Goal: Task Accomplishment & Management: Use online tool/utility

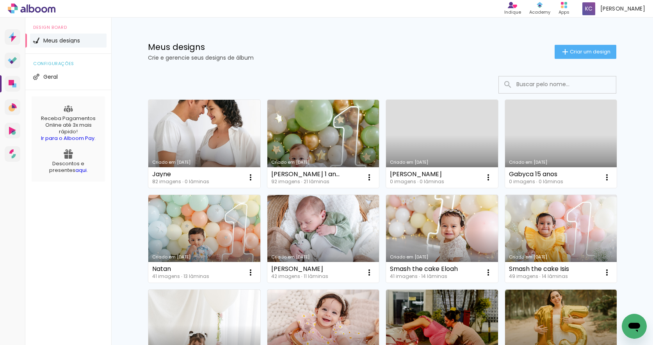
click at [208, 123] on link "Criado em [DATE]" at bounding box center [204, 144] width 112 height 88
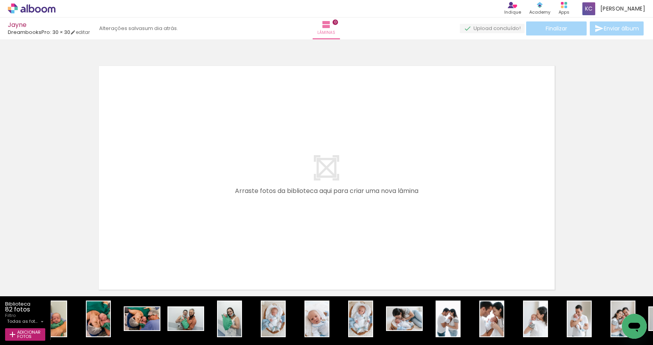
scroll to position [0, 1819]
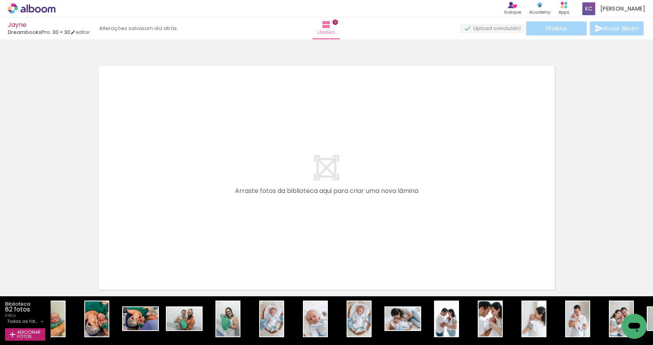
click at [254, 302] on iron-icon at bounding box center [254, 303] width 8 height 8
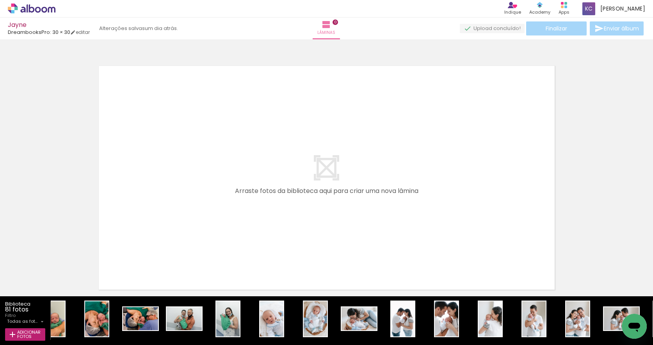
click at [254, 302] on iron-icon at bounding box center [254, 303] width 8 height 8
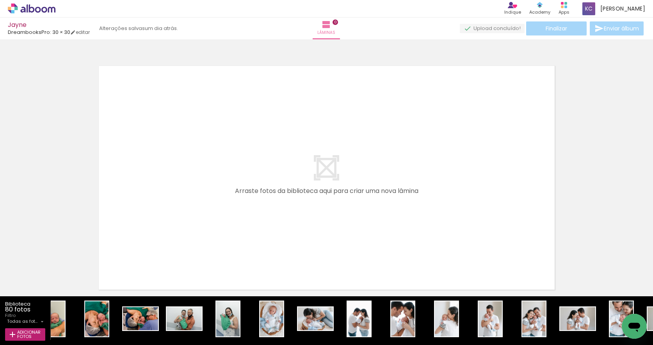
click at [254, 302] on iron-icon at bounding box center [254, 303] width 8 height 8
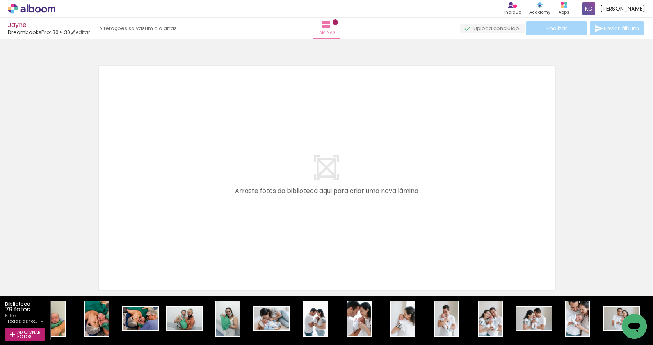
click at [254, 302] on iron-icon at bounding box center [254, 303] width 8 height 8
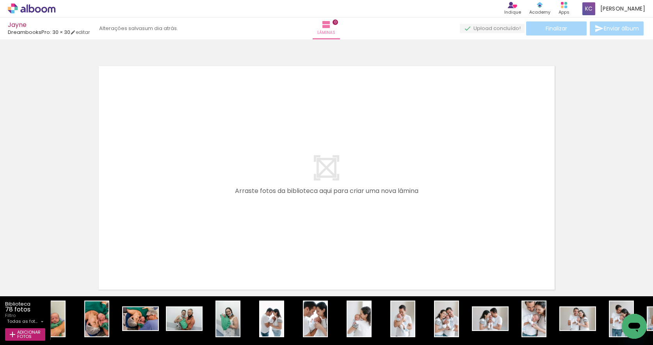
click at [254, 302] on iron-icon at bounding box center [254, 303] width 8 height 8
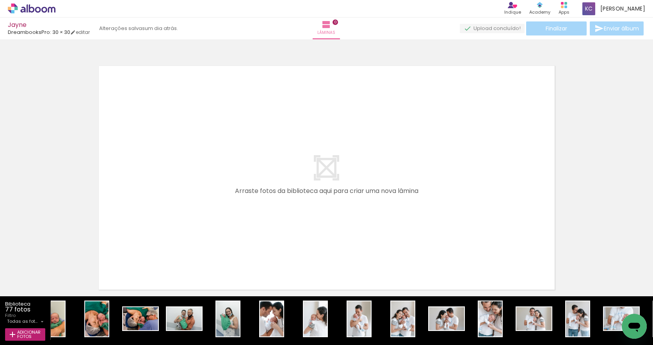
click at [254, 302] on iron-icon at bounding box center [254, 303] width 8 height 8
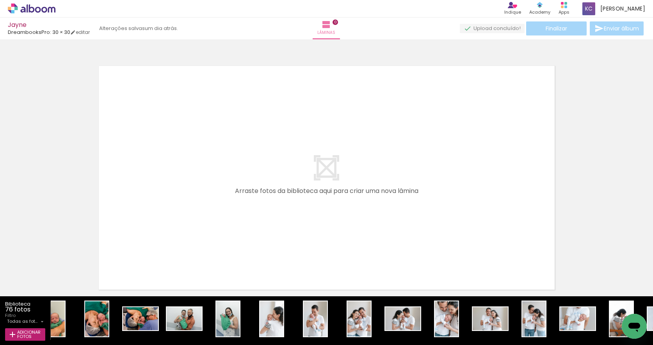
click at [254, 302] on iron-icon at bounding box center [254, 303] width 8 height 8
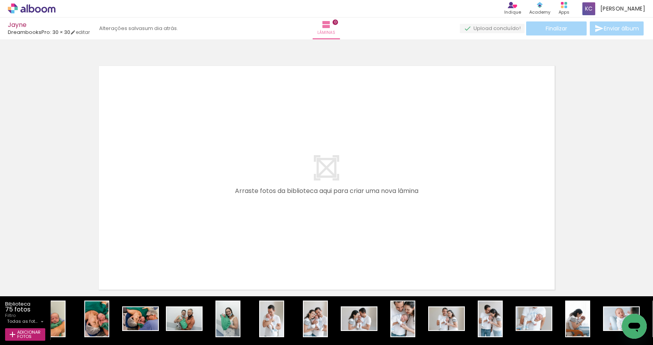
click at [254, 302] on iron-icon at bounding box center [254, 303] width 8 height 8
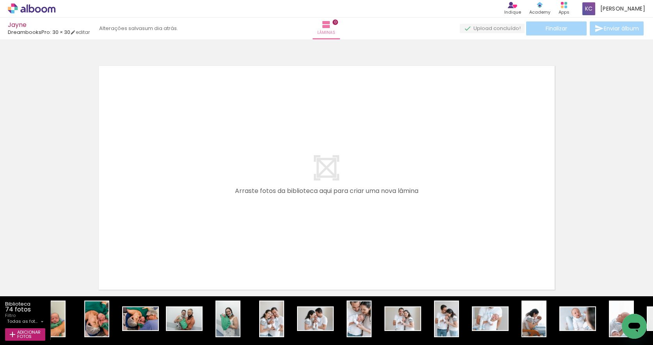
click at [254, 302] on iron-icon at bounding box center [254, 303] width 8 height 8
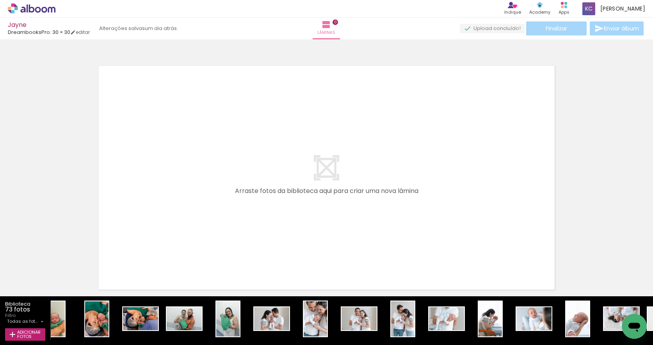
click at [254, 302] on iron-icon at bounding box center [254, 303] width 8 height 8
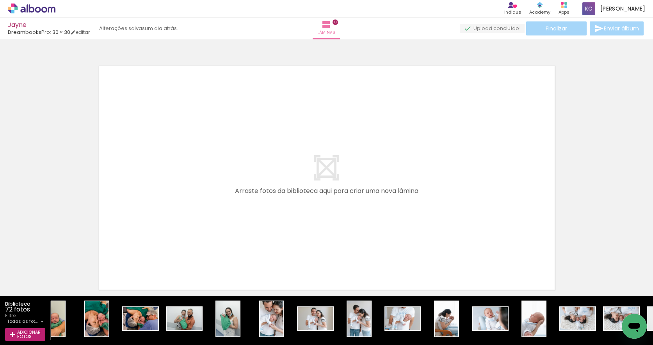
click at [254, 302] on iron-icon at bounding box center [254, 303] width 8 height 8
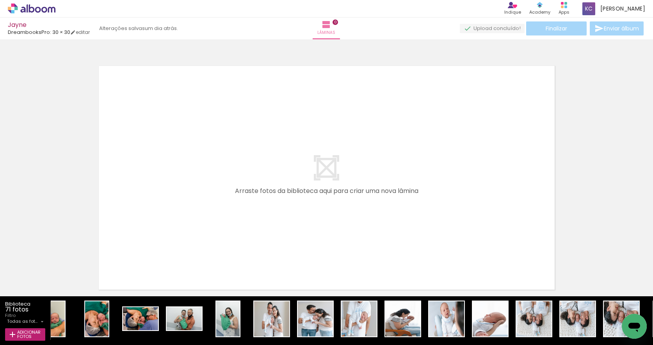
click at [254, 302] on iron-icon at bounding box center [254, 303] width 8 height 8
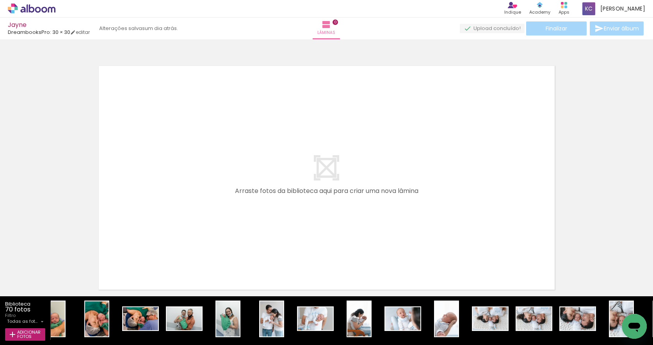
click at [254, 302] on iron-icon at bounding box center [254, 303] width 8 height 8
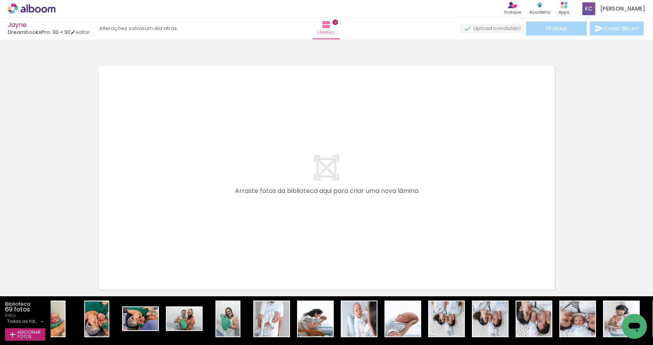
click at [254, 302] on iron-icon at bounding box center [254, 303] width 8 height 8
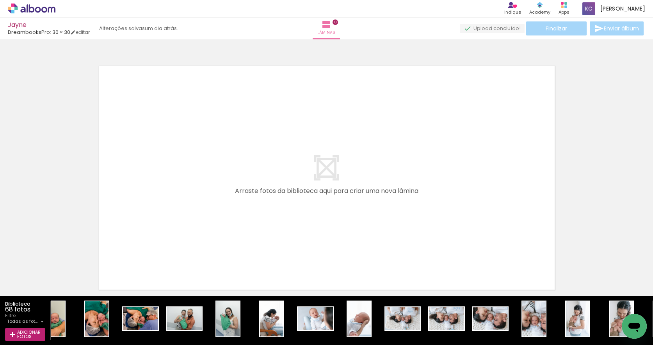
click at [472, 302] on iron-icon at bounding box center [473, 303] width 8 height 8
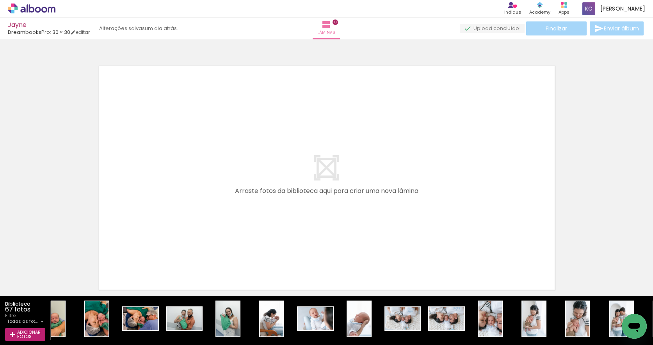
click at [472, 302] on iron-icon at bounding box center [473, 303] width 8 height 8
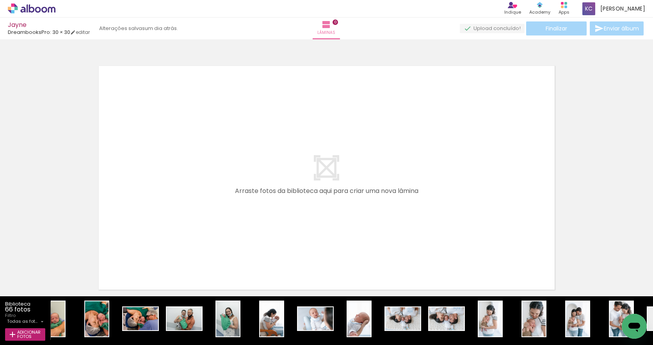
click at [472, 302] on iron-icon at bounding box center [473, 303] width 8 height 8
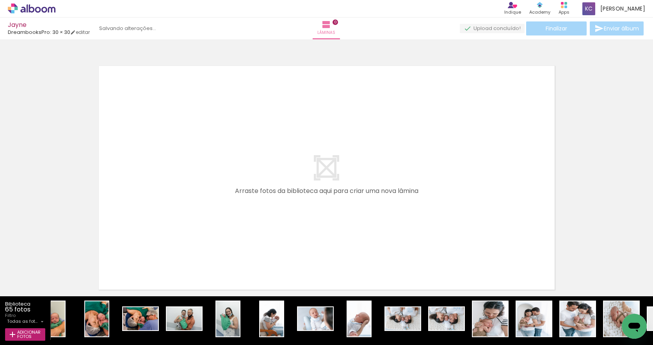
click at [472, 302] on iron-icon at bounding box center [473, 303] width 8 height 8
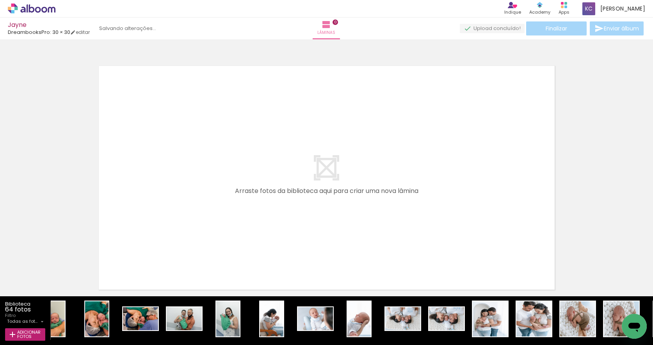
click at [472, 302] on iron-icon at bounding box center [473, 303] width 8 height 8
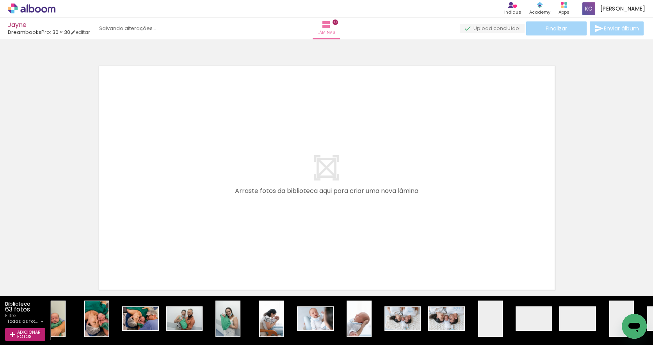
click at [472, 302] on iron-icon at bounding box center [473, 303] width 8 height 8
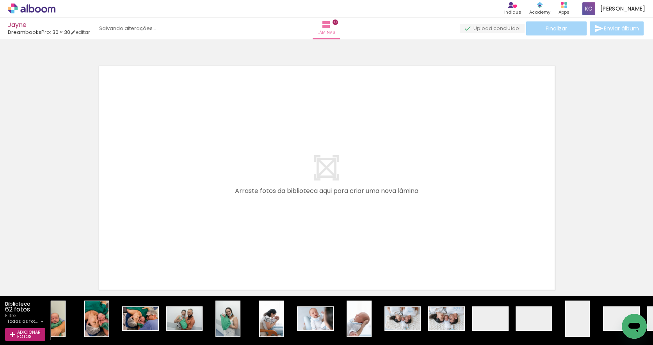
click at [472, 302] on iron-icon at bounding box center [473, 303] width 8 height 8
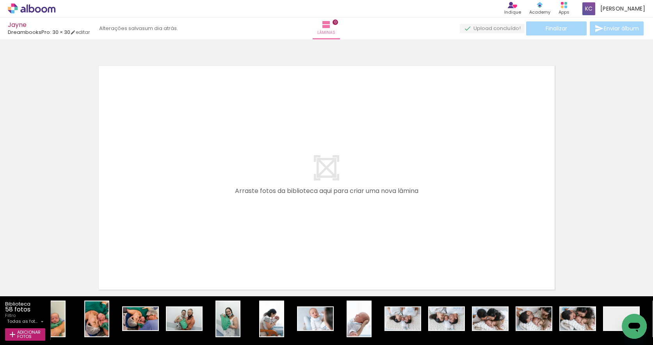
click at [472, 302] on iron-icon at bounding box center [473, 303] width 8 height 8
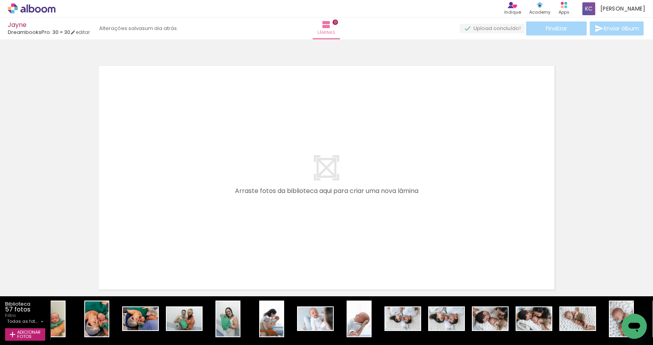
click at [472, 302] on iron-icon at bounding box center [473, 303] width 8 height 8
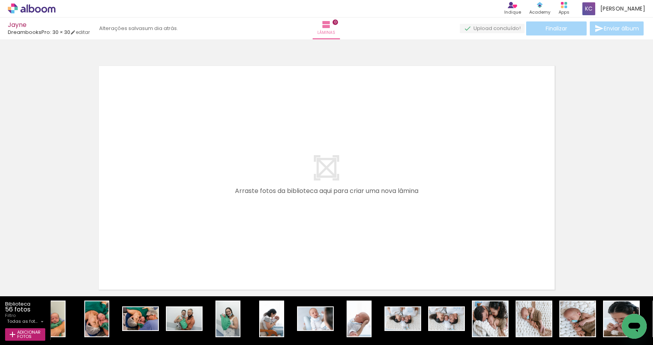
click at [472, 302] on iron-icon at bounding box center [473, 303] width 8 height 8
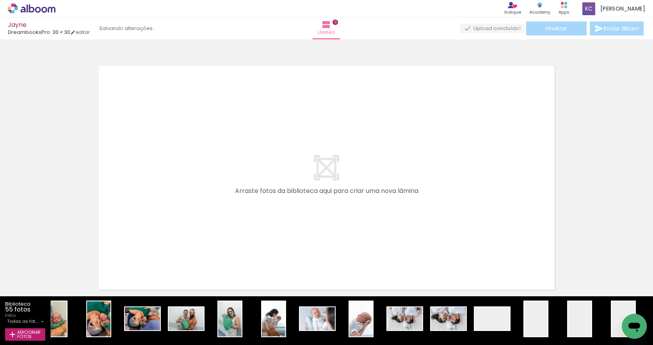
scroll to position [0, 1809]
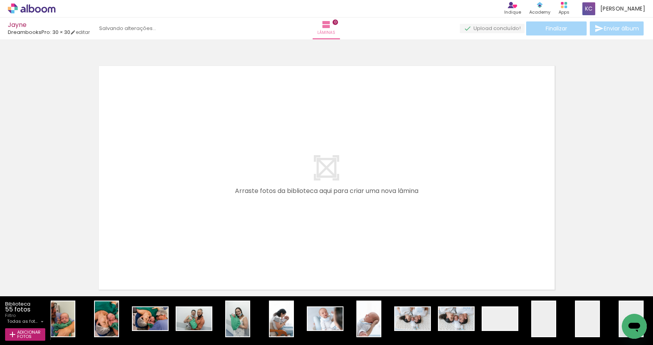
click at [472, 302] on quentale-thumb at bounding box center [456, 319] width 44 height 45
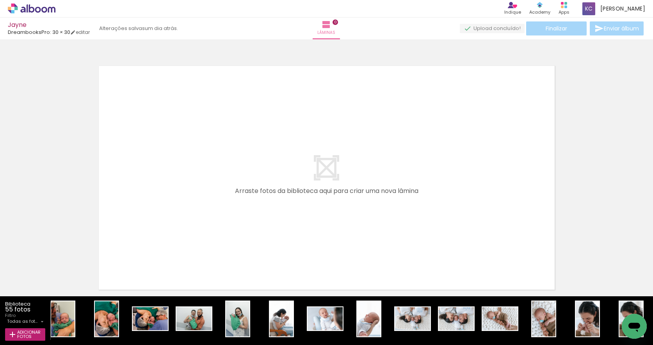
click at [483, 303] on iron-icon at bounding box center [483, 303] width 8 height 8
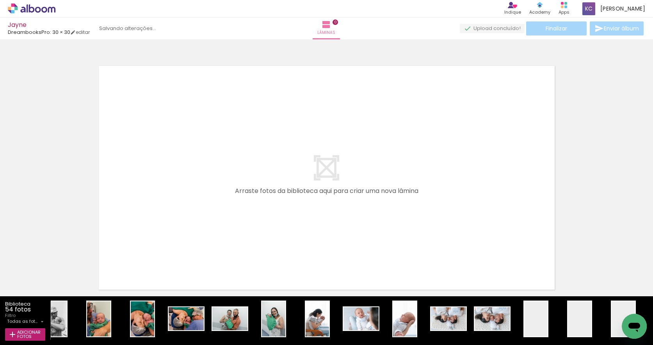
scroll to position [0, 1765]
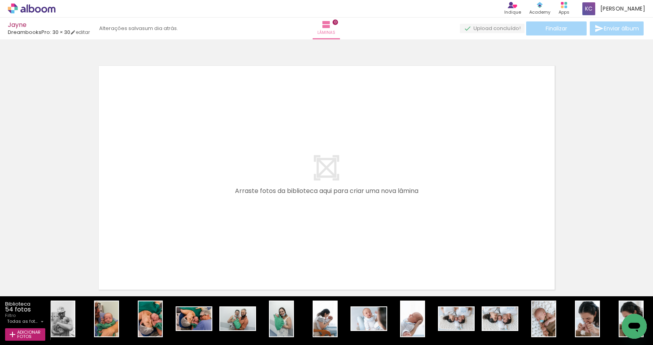
click at [440, 302] on iron-icon at bounding box center [439, 303] width 8 height 8
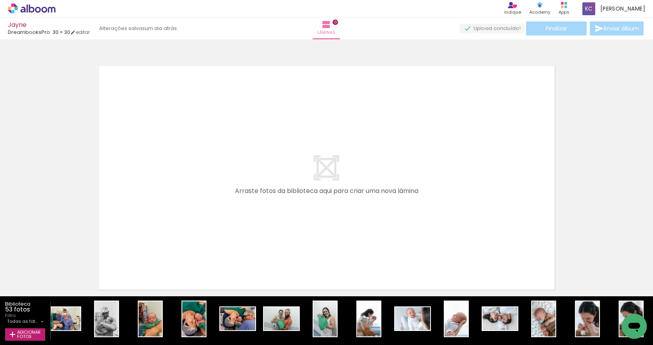
click at [440, 302] on iron-icon at bounding box center [439, 303] width 8 height 8
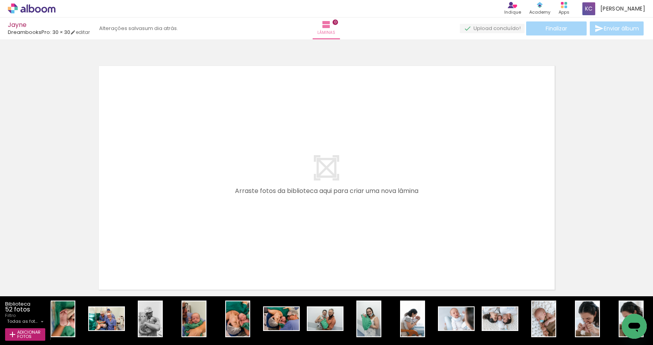
click at [439, 302] on iron-icon at bounding box center [439, 303] width 8 height 8
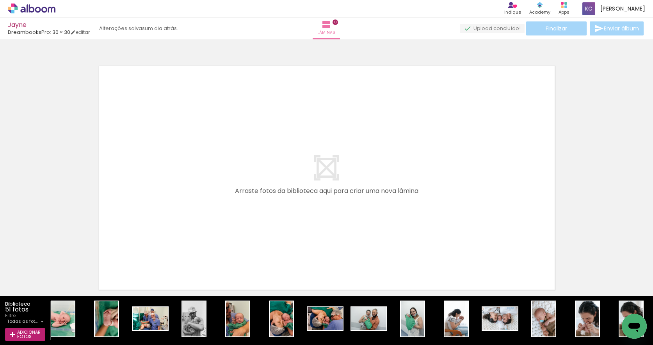
click at [439, 302] on iron-icon at bounding box center [439, 303] width 8 height 8
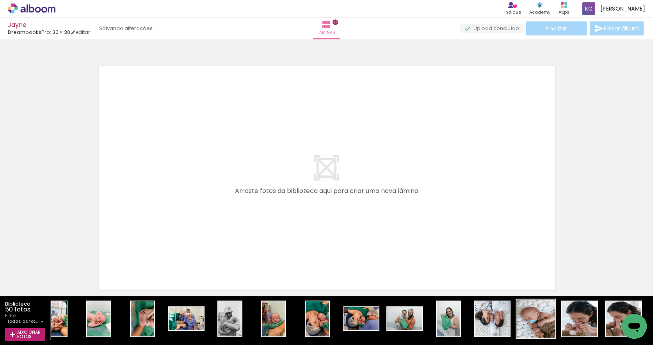
scroll to position [0, 1591]
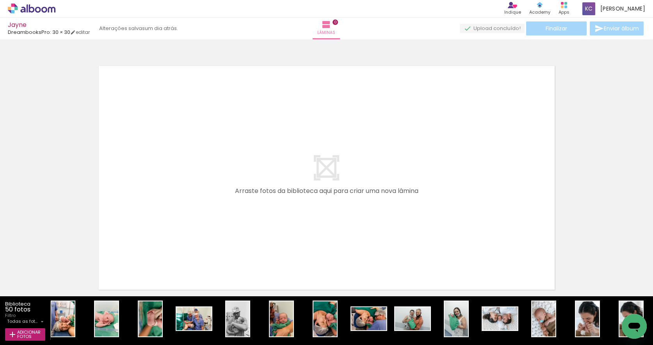
click at [571, 304] on iron-icon at bounding box center [570, 303] width 8 height 8
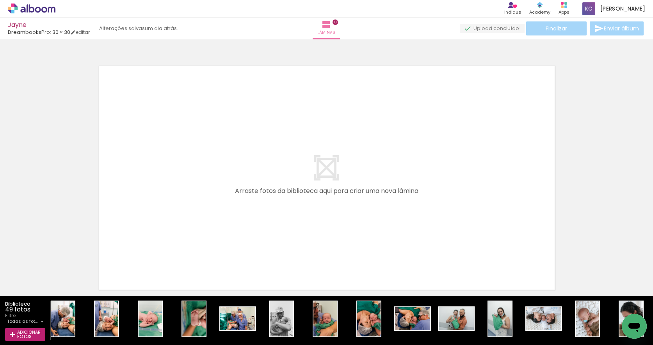
click at [571, 304] on iron-icon at bounding box center [570, 303] width 8 height 8
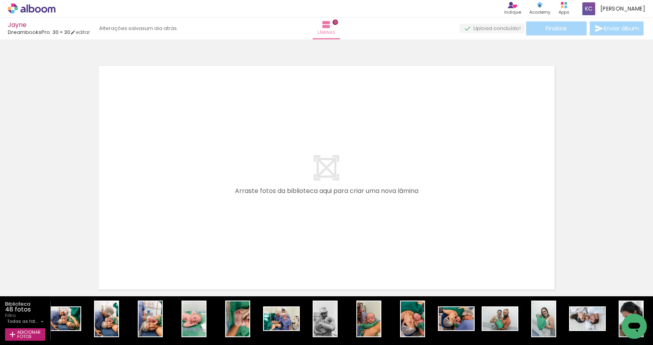
click at [571, 304] on iron-icon at bounding box center [570, 303] width 8 height 8
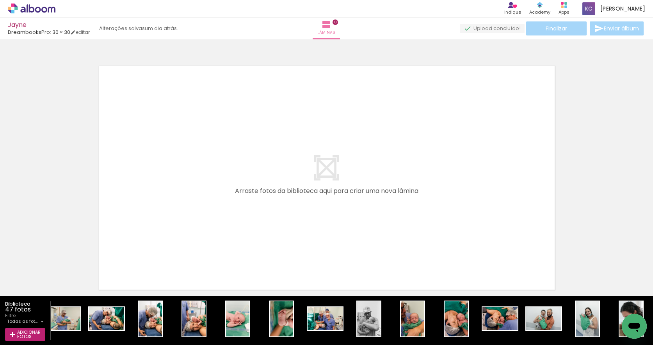
scroll to position [0, 0]
click at [614, 304] on iron-icon at bounding box center [614, 303] width 8 height 8
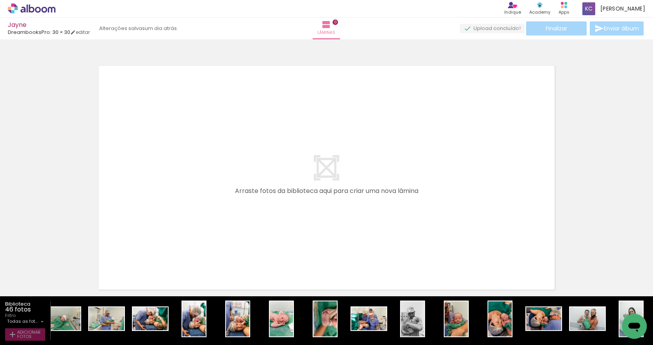
click at [25, 332] on span "Adicionar Fotos" at bounding box center [28, 334] width 23 height 9
click at [0, 0] on input "file" at bounding box center [0, 0] width 0 height 0
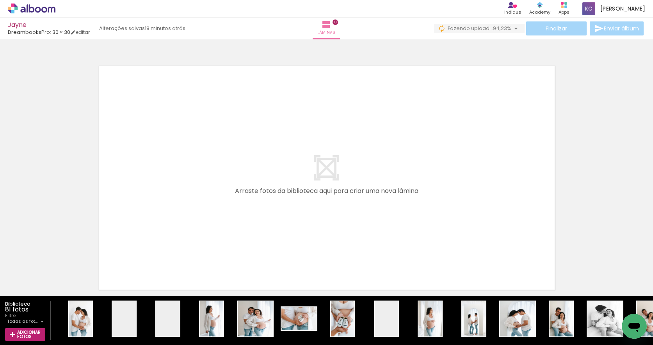
scroll to position [0, 0]
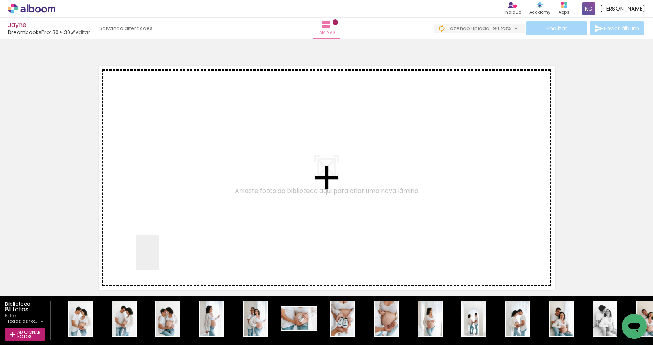
drag, startPoint x: 79, startPoint y: 315, endPoint x: 207, endPoint y: 226, distance: 155.5
click at [207, 226] on quentale-workspace at bounding box center [326, 172] width 653 height 345
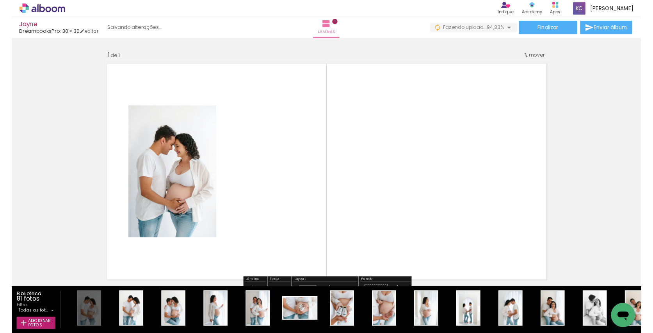
scroll to position [10, 0]
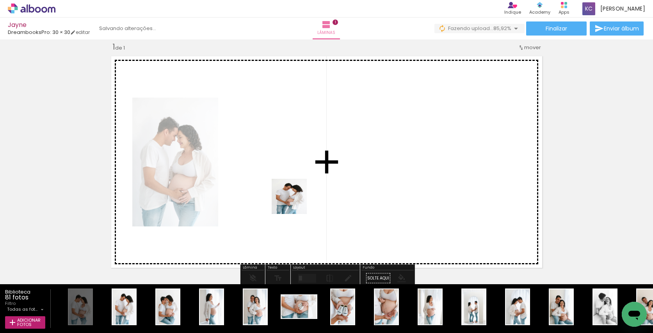
drag, startPoint x: 126, startPoint y: 306, endPoint x: 295, endPoint y: 202, distance: 197.9
click at [295, 202] on quentale-workspace at bounding box center [326, 166] width 653 height 333
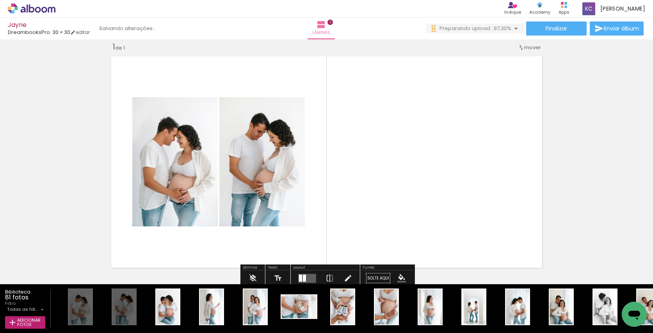
click at [36, 308] on input "Todas as fotos" at bounding box center [23, 309] width 32 height 7
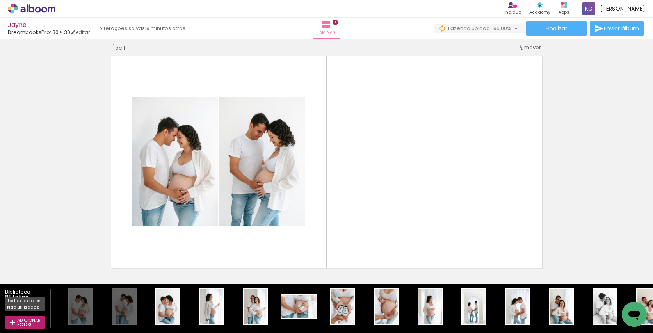
click at [0, 0] on slot "Não utilizadas" at bounding box center [0, 0] width 0 height 0
type input "Não utilizadas"
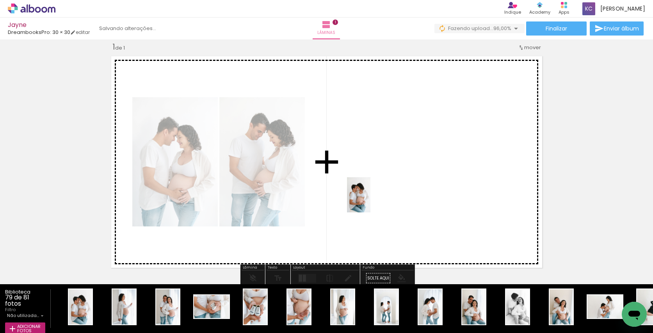
drag, startPoint x: 87, startPoint y: 295, endPoint x: 370, endPoint y: 201, distance: 298.2
click at [370, 201] on quentale-workspace at bounding box center [326, 166] width 653 height 333
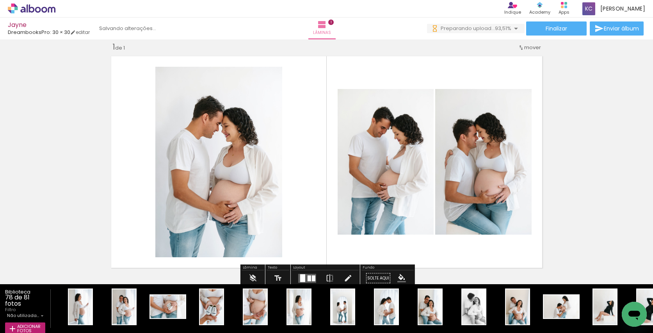
click at [303, 277] on div at bounding box center [302, 278] width 5 height 8
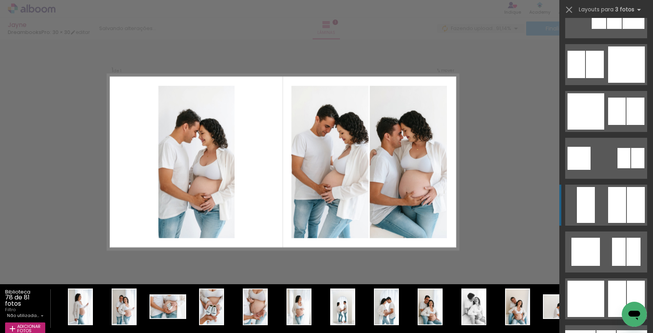
scroll to position [871, 0]
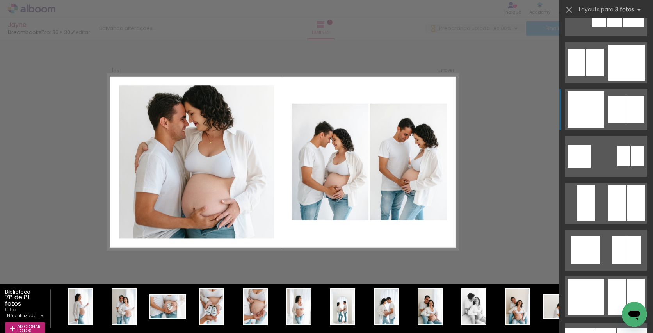
click at [604, 114] on quentale-layouter at bounding box center [606, 109] width 82 height 41
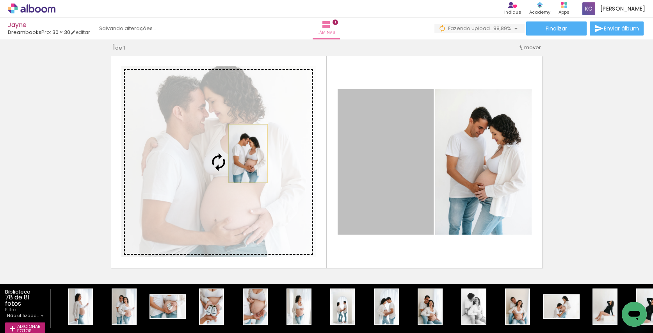
drag, startPoint x: 353, startPoint y: 153, endPoint x: 248, endPoint y: 153, distance: 105.0
click at [0, 0] on slot at bounding box center [0, 0] width 0 height 0
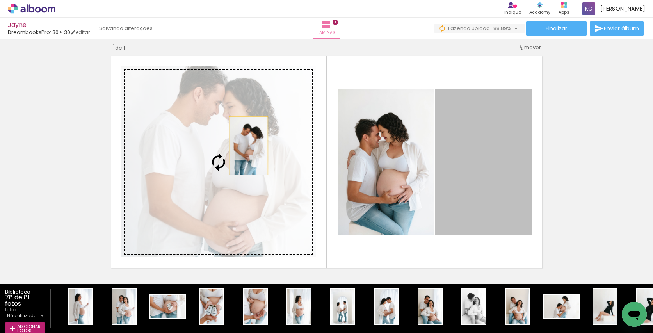
drag, startPoint x: 467, startPoint y: 151, endPoint x: 220, endPoint y: 144, distance: 246.7
click at [0, 0] on slot at bounding box center [0, 0] width 0 height 0
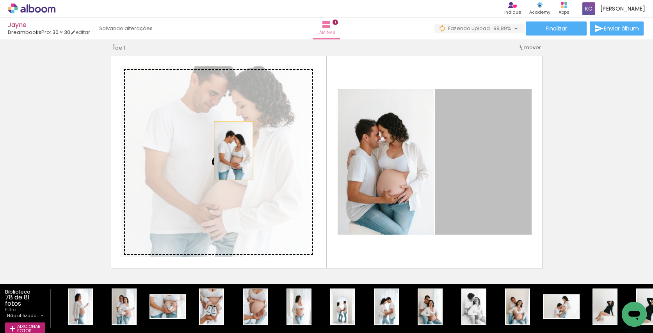
drag, startPoint x: 480, startPoint y: 154, endPoint x: 218, endPoint y: 150, distance: 261.4
click at [0, 0] on slot at bounding box center [0, 0] width 0 height 0
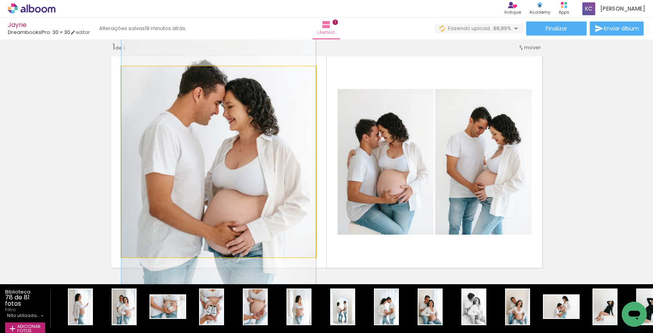
click at [242, 135] on quentale-photo at bounding box center [218, 161] width 194 height 191
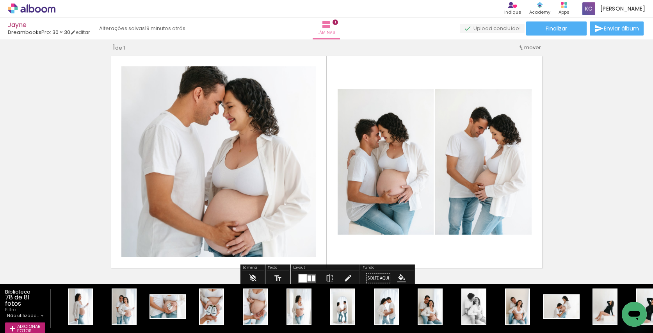
click at [300, 277] on div at bounding box center [302, 278] width 8 height 8
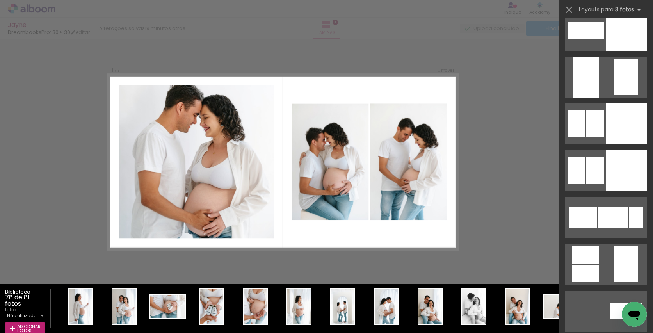
scroll to position [3479, 0]
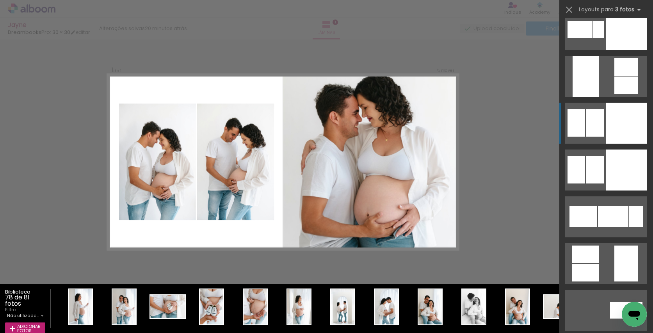
click at [613, 121] on div at bounding box center [626, 123] width 41 height 41
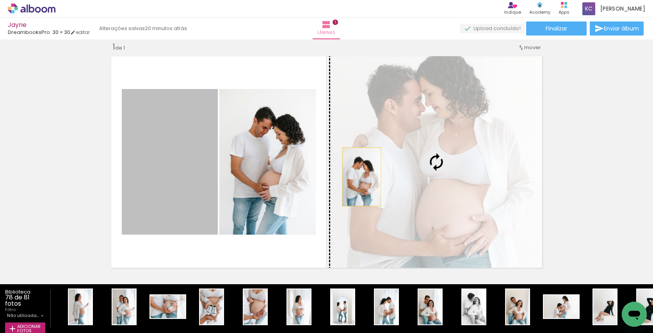
drag, startPoint x: 165, startPoint y: 179, endPoint x: 361, endPoint y: 177, distance: 195.9
click at [0, 0] on slot at bounding box center [0, 0] width 0 height 0
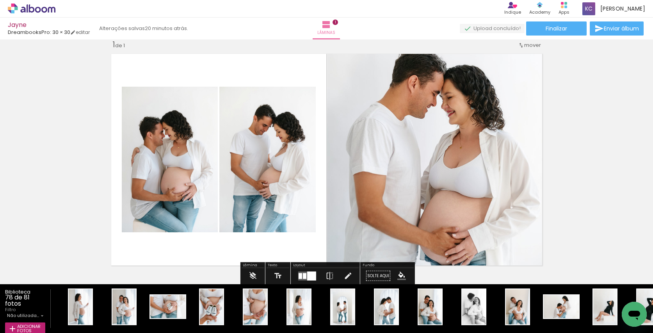
scroll to position [11, 0]
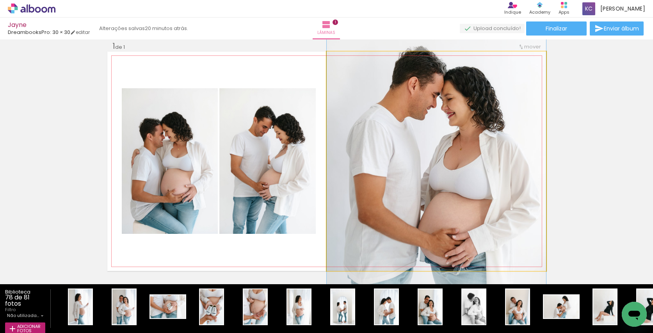
click at [445, 177] on quentale-photo at bounding box center [436, 160] width 219 height 219
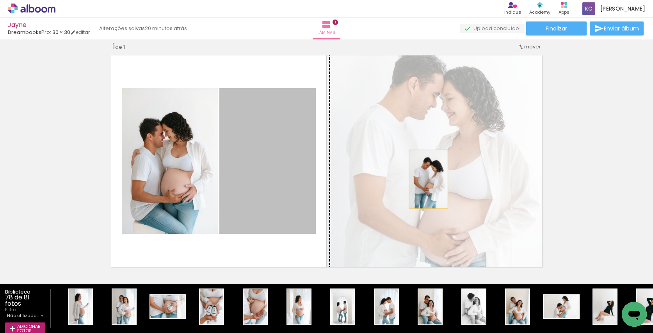
drag, startPoint x: 267, startPoint y: 176, endPoint x: 428, endPoint y: 179, distance: 161.2
click at [0, 0] on slot at bounding box center [0, 0] width 0 height 0
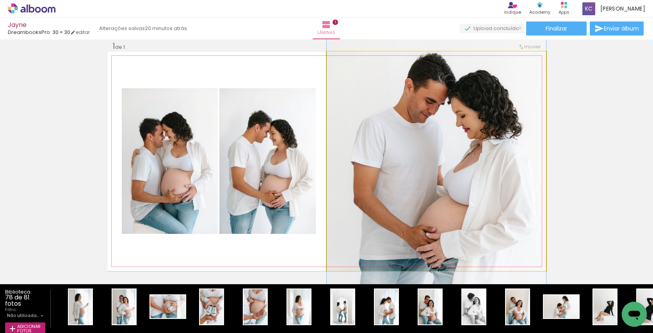
drag, startPoint x: 495, startPoint y: 137, endPoint x: 494, endPoint y: 154, distance: 17.2
click at [474, 165] on quentale-photo at bounding box center [436, 160] width 219 height 219
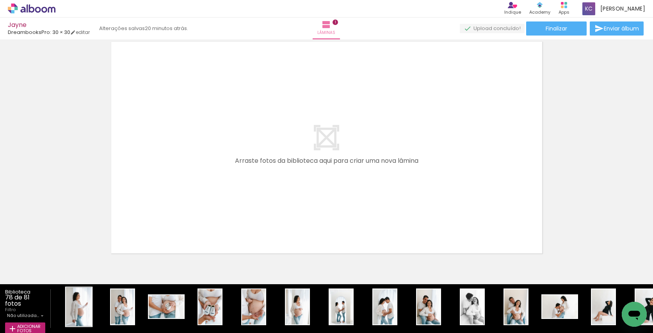
scroll to position [0, 2]
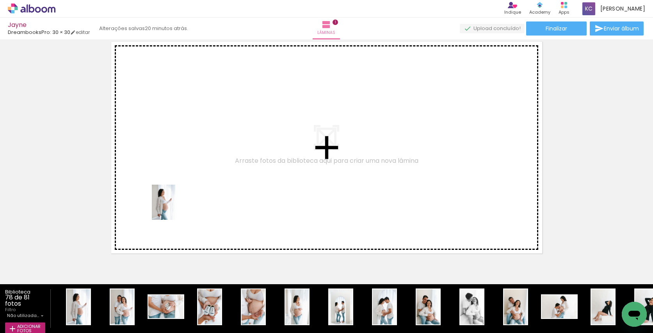
drag, startPoint x: 86, startPoint y: 295, endPoint x: 179, endPoint y: 204, distance: 129.4
click at [179, 204] on quentale-workspace at bounding box center [326, 166] width 653 height 333
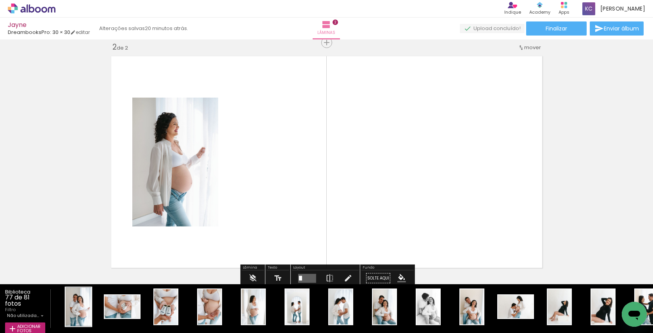
scroll to position [0, 3]
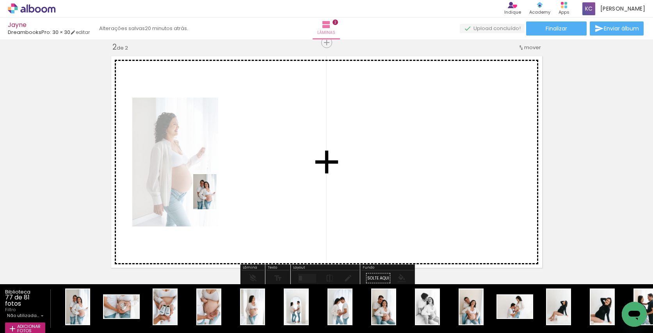
drag, startPoint x: 84, startPoint y: 292, endPoint x: 216, endPoint y: 197, distance: 162.5
click at [216, 197] on quentale-workspace at bounding box center [326, 166] width 653 height 333
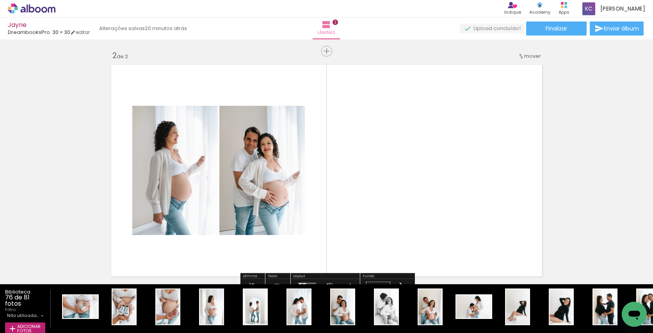
scroll to position [0, 0]
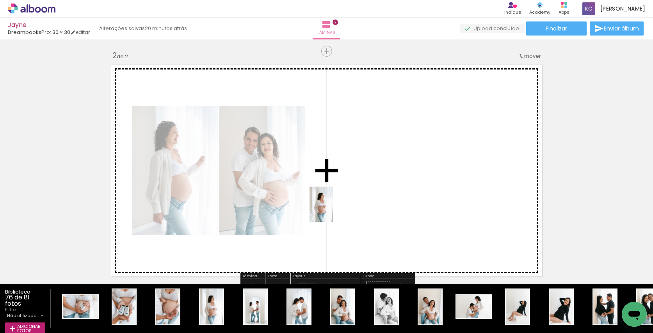
drag, startPoint x: 218, startPoint y: 296, endPoint x: 333, endPoint y: 210, distance: 143.2
click at [333, 210] on quentale-workspace at bounding box center [326, 166] width 653 height 333
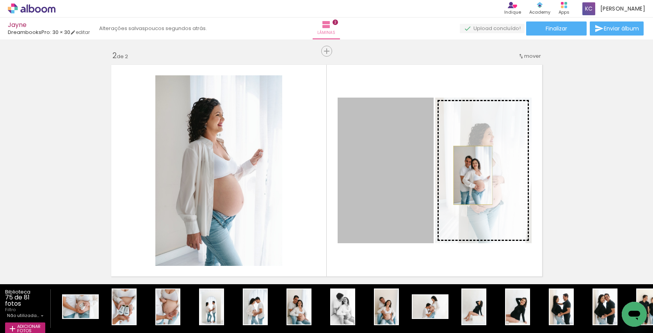
drag, startPoint x: 413, startPoint y: 178, endPoint x: 472, endPoint y: 175, distance: 59.7
click at [0, 0] on slot at bounding box center [0, 0] width 0 height 0
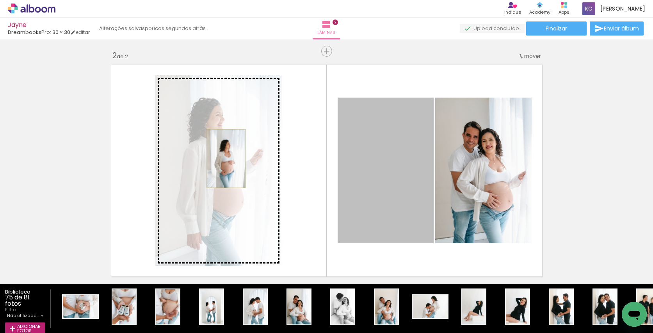
drag, startPoint x: 353, startPoint y: 163, endPoint x: 226, endPoint y: 158, distance: 127.7
click at [0, 0] on slot at bounding box center [0, 0] width 0 height 0
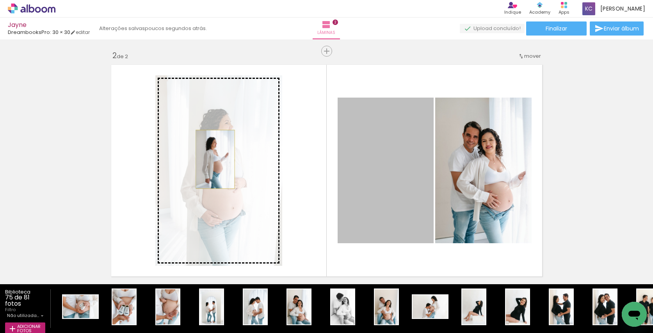
drag, startPoint x: 356, startPoint y: 165, endPoint x: 215, endPoint y: 159, distance: 141.3
click at [0, 0] on slot at bounding box center [0, 0] width 0 height 0
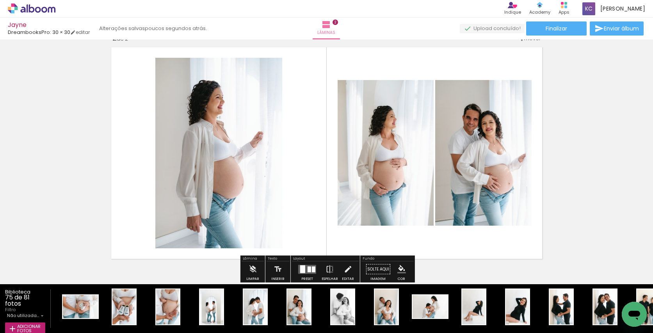
scroll to position [260, 0]
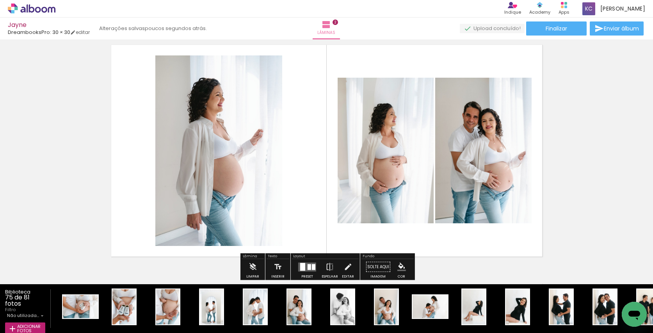
click at [307, 263] on quentale-layouter at bounding box center [307, 266] width 18 height 9
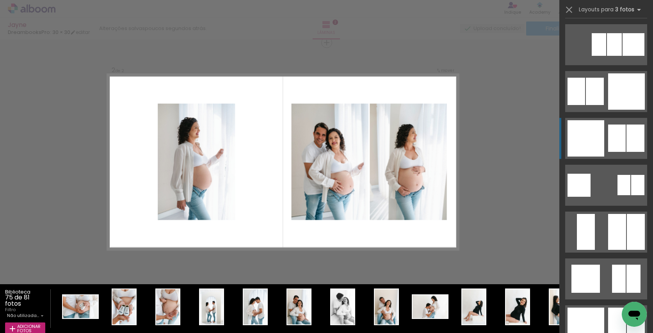
scroll to position [839, 0]
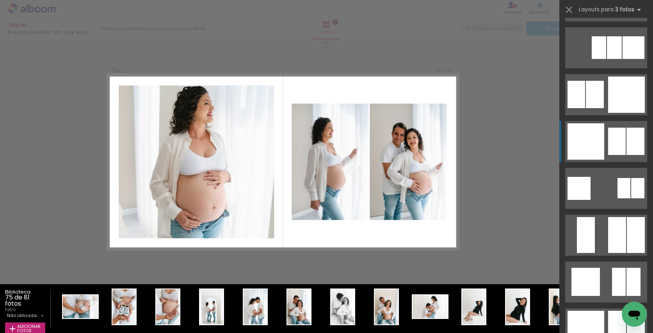
click at [588, 148] on div at bounding box center [585, 141] width 37 height 36
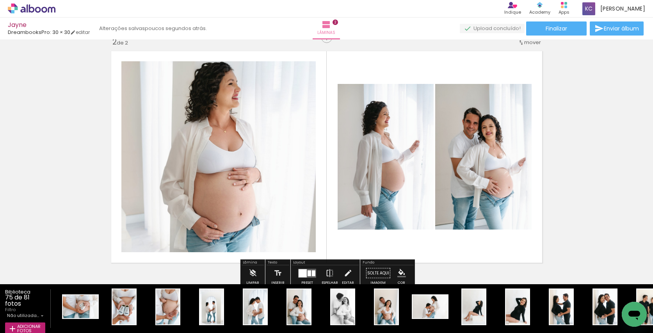
scroll to position [256, 0]
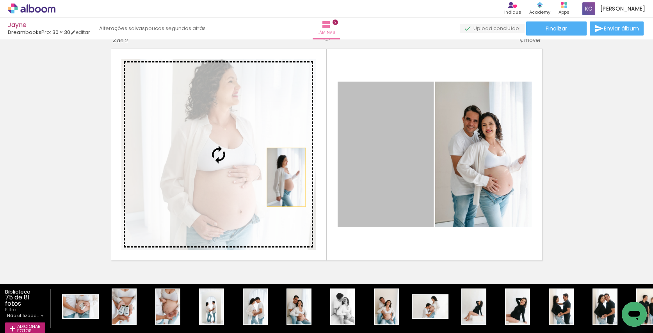
drag, startPoint x: 360, startPoint y: 176, endPoint x: 257, endPoint y: 177, distance: 102.2
click at [0, 0] on slot at bounding box center [0, 0] width 0 height 0
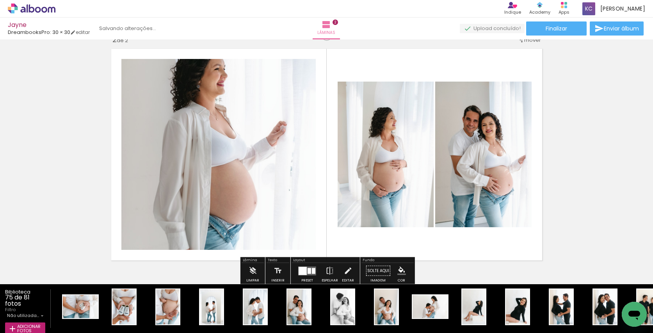
scroll to position [256, 0]
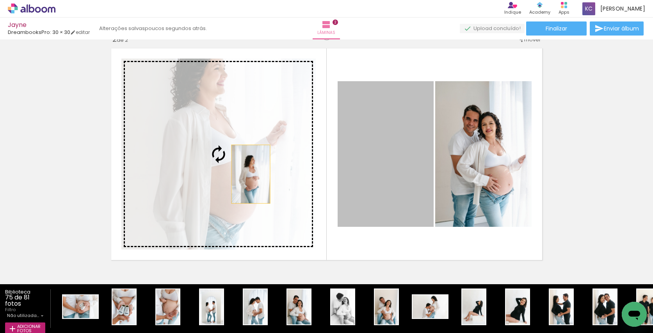
drag, startPoint x: 356, startPoint y: 176, endPoint x: 249, endPoint y: 174, distance: 106.9
click at [0, 0] on slot at bounding box center [0, 0] width 0 height 0
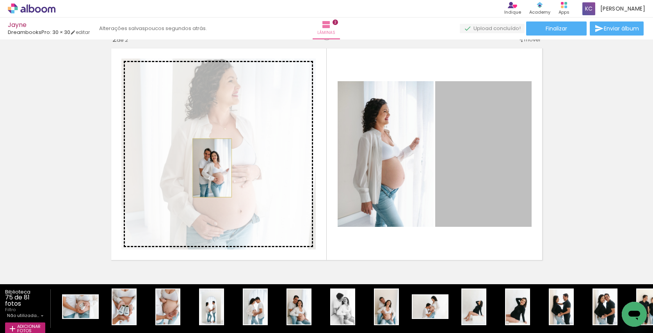
drag, startPoint x: 445, startPoint y: 169, endPoint x: 212, endPoint y: 168, distance: 232.9
click at [0, 0] on slot at bounding box center [0, 0] width 0 height 0
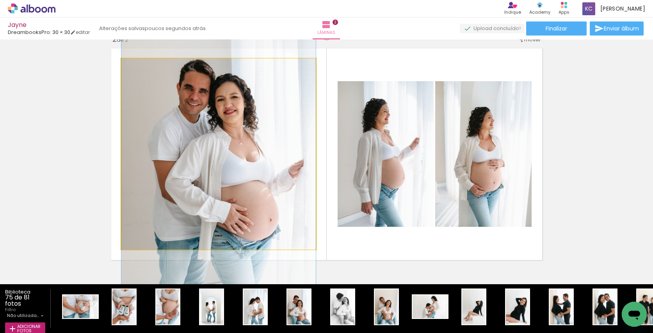
drag, startPoint x: 225, startPoint y: 150, endPoint x: 222, endPoint y: 154, distance: 4.9
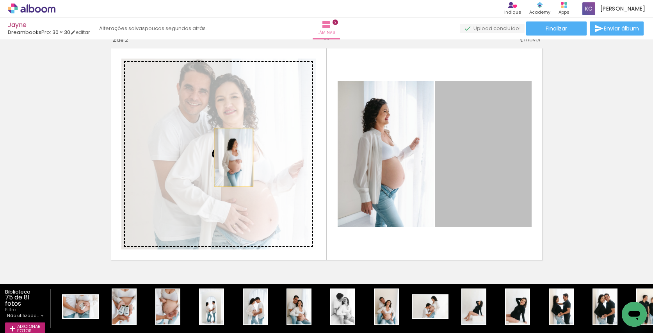
drag, startPoint x: 463, startPoint y: 158, endPoint x: 228, endPoint y: 157, distance: 234.9
click at [0, 0] on slot at bounding box center [0, 0] width 0 height 0
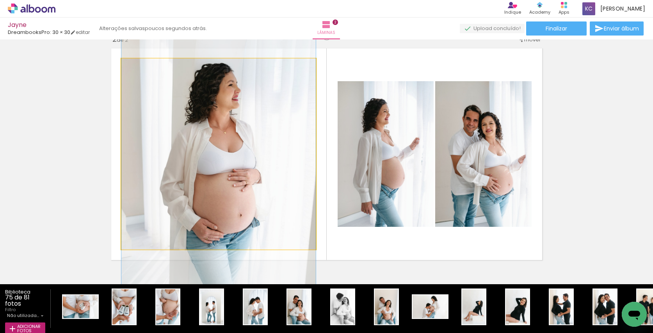
drag, startPoint x: 251, startPoint y: 144, endPoint x: 250, endPoint y: 148, distance: 4.2
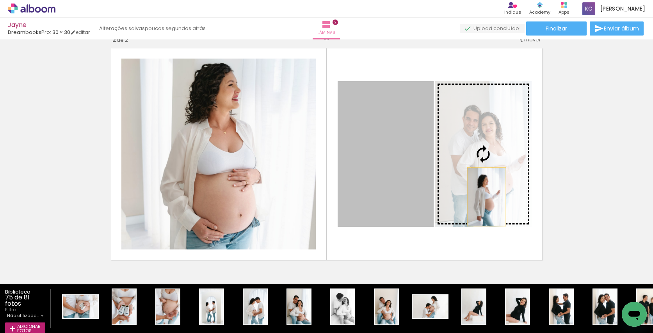
drag, startPoint x: 416, startPoint y: 200, endPoint x: 486, endPoint y: 197, distance: 70.3
click at [0, 0] on slot at bounding box center [0, 0] width 0 height 0
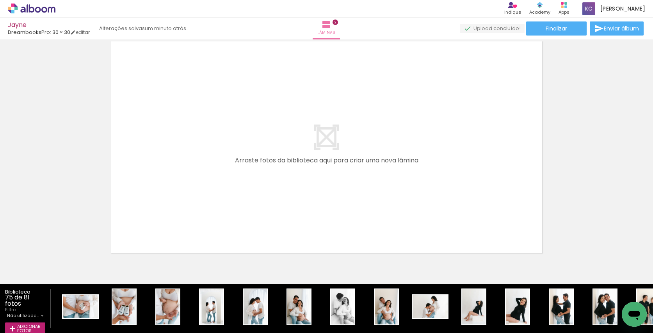
scroll to position [502, 0]
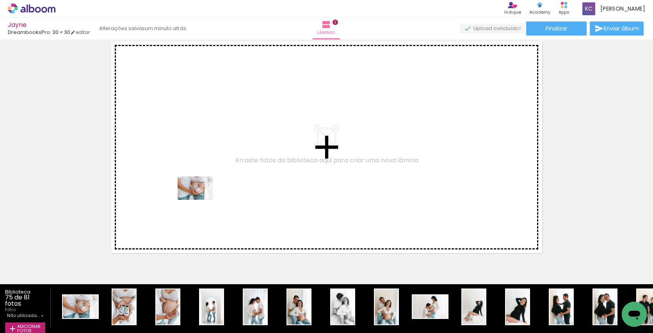
drag, startPoint x: 89, startPoint y: 307, endPoint x: 201, endPoint y: 199, distance: 155.4
click at [201, 199] on quentale-workspace at bounding box center [326, 166] width 653 height 333
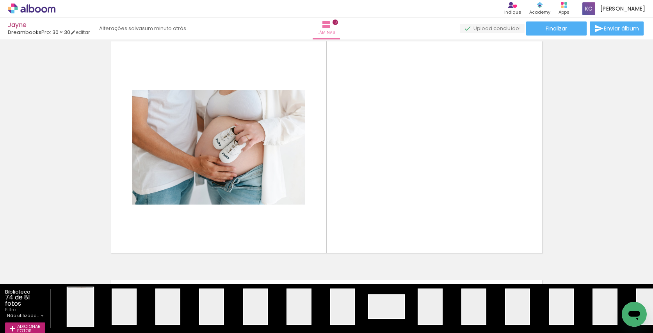
scroll to position [487, 0]
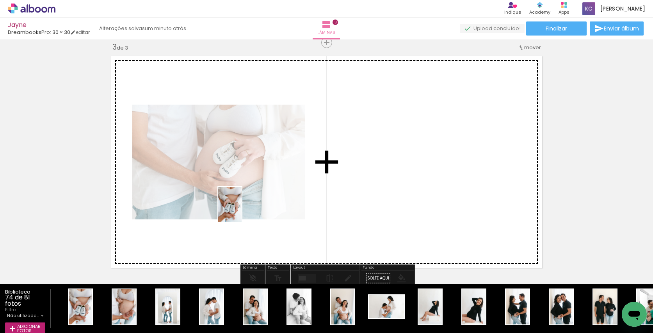
drag, startPoint x: 83, startPoint y: 298, endPoint x: 242, endPoint y: 210, distance: 180.6
click at [242, 210] on quentale-workspace at bounding box center [326, 166] width 653 height 333
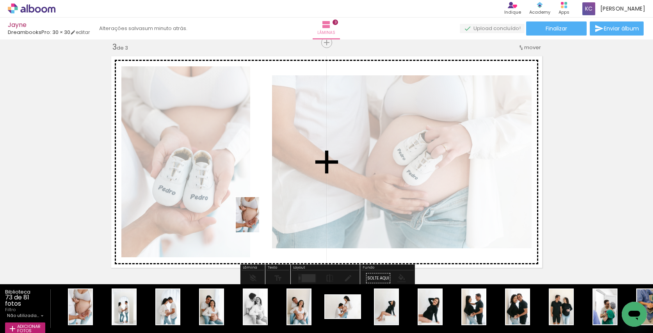
drag, startPoint x: 86, startPoint y: 303, endPoint x: 259, endPoint y: 220, distance: 191.8
click at [259, 220] on quentale-workspace at bounding box center [326, 166] width 653 height 333
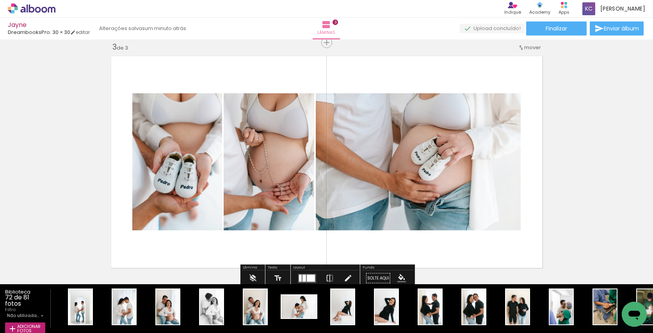
click at [309, 278] on div at bounding box center [311, 277] width 8 height 7
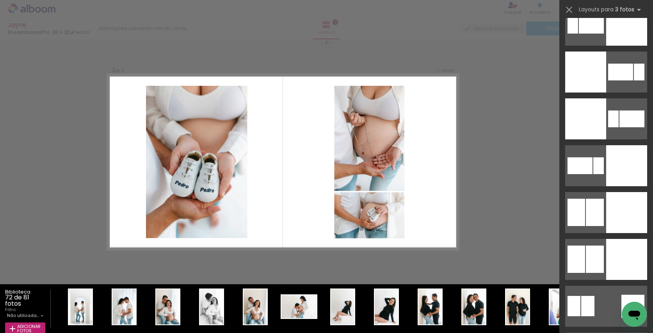
scroll to position [1768, 0]
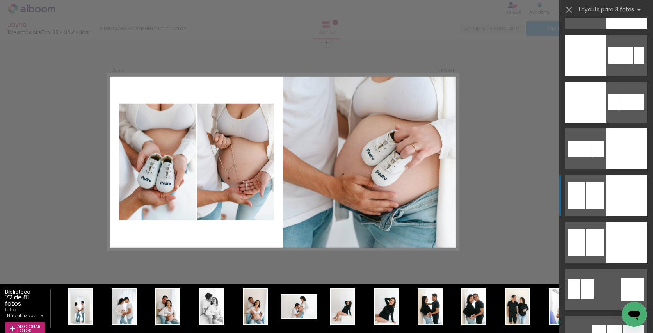
click at [589, 192] on div at bounding box center [595, 195] width 18 height 27
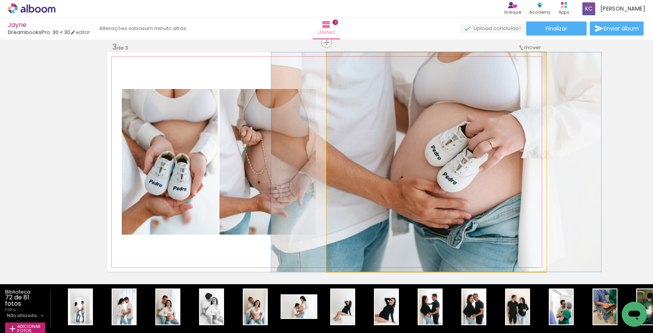
click at [417, 190] on quentale-photo at bounding box center [436, 161] width 219 height 219
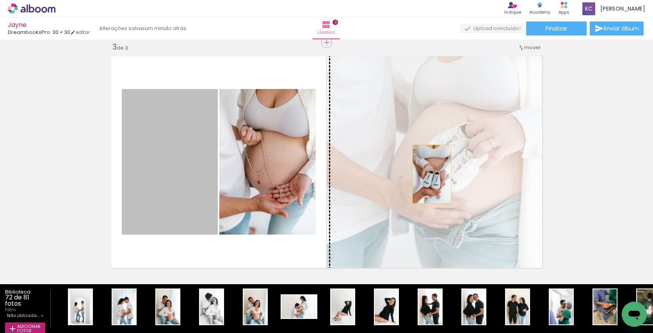
drag, startPoint x: 186, startPoint y: 186, endPoint x: 455, endPoint y: 172, distance: 269.2
click at [0, 0] on slot at bounding box center [0, 0] width 0 height 0
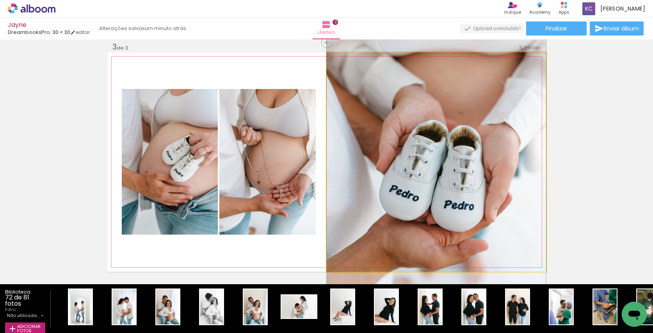
drag, startPoint x: 456, startPoint y: 179, endPoint x: 456, endPoint y: 162, distance: 17.2
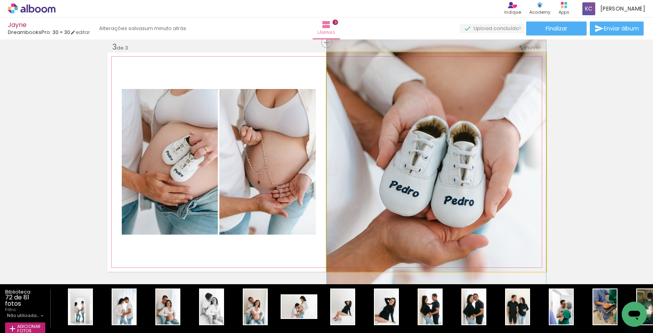
drag, startPoint x: 512, startPoint y: 237, endPoint x: 512, endPoint y: 233, distance: 4.3
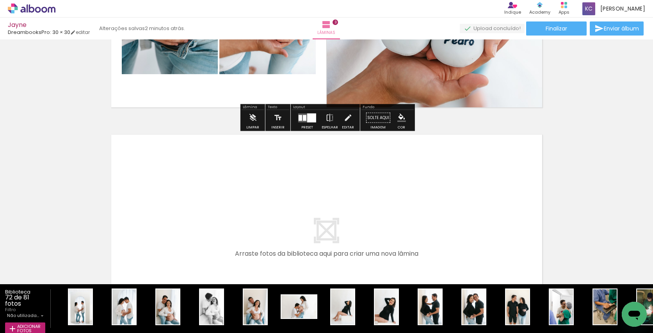
scroll to position [669, 0]
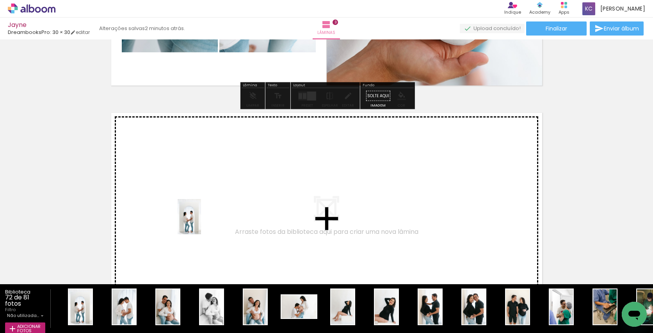
drag, startPoint x: 78, startPoint y: 305, endPoint x: 201, endPoint y: 222, distance: 147.9
click at [201, 222] on quentale-workspace at bounding box center [326, 166] width 653 height 333
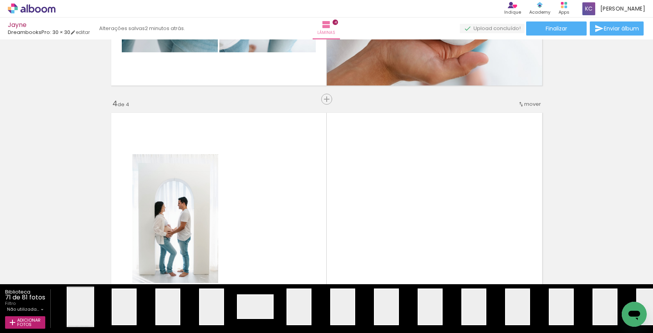
scroll to position [726, 0]
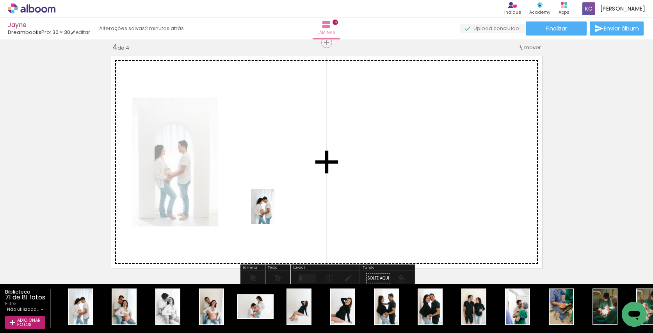
drag, startPoint x: 83, startPoint y: 302, endPoint x: 274, endPoint y: 212, distance: 211.0
click at [274, 212] on quentale-workspace at bounding box center [326, 166] width 653 height 333
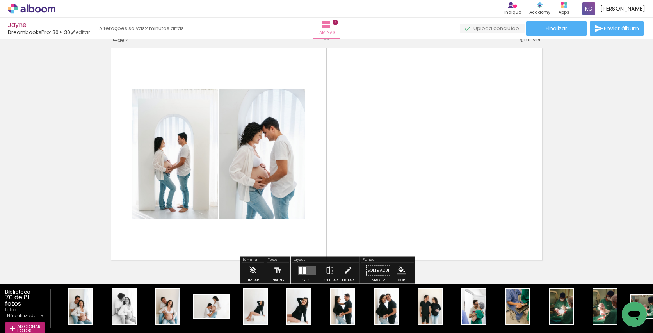
scroll to position [737, 0]
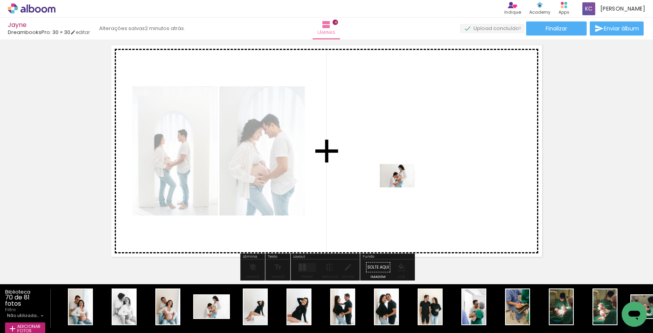
drag, startPoint x: 215, startPoint y: 302, endPoint x: 403, endPoint y: 187, distance: 219.9
click at [403, 187] on quentale-workspace at bounding box center [326, 166] width 653 height 333
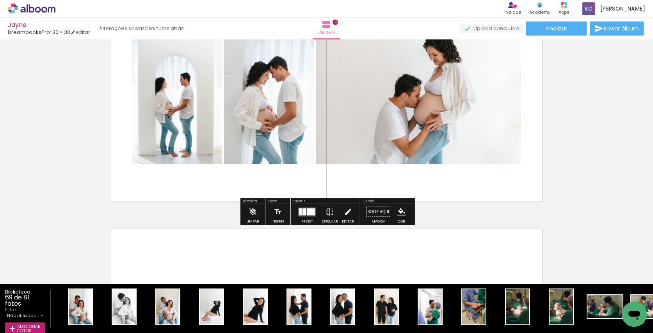
scroll to position [796, 0]
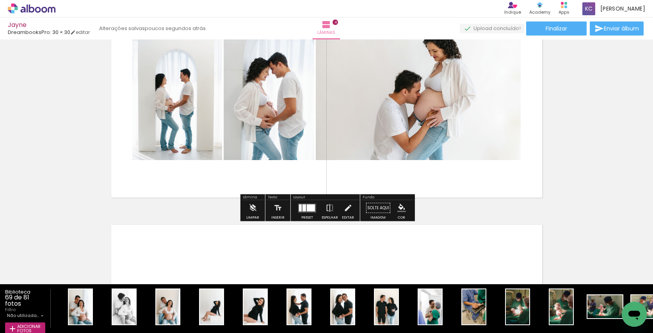
click at [307, 207] on div at bounding box center [311, 207] width 8 height 7
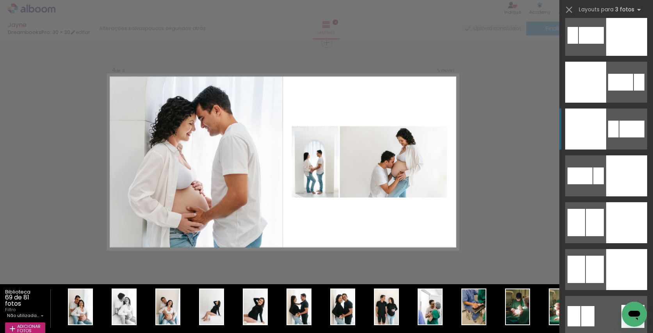
scroll to position [1753, 0]
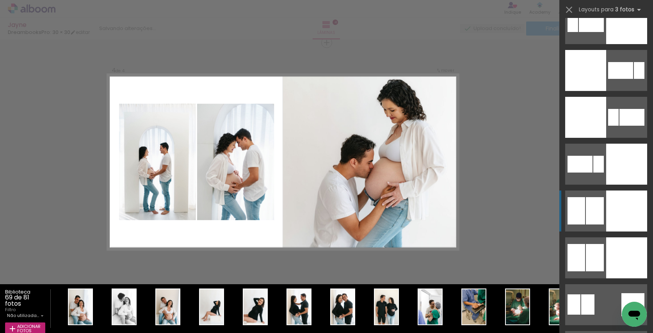
click at [589, 205] on div at bounding box center [595, 210] width 18 height 27
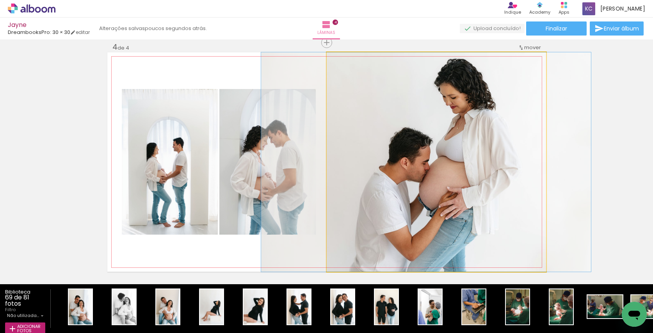
drag, startPoint x: 476, startPoint y: 192, endPoint x: 466, endPoint y: 191, distance: 10.6
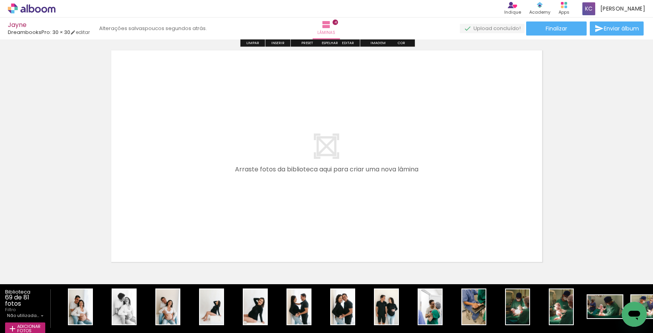
scroll to position [976, 0]
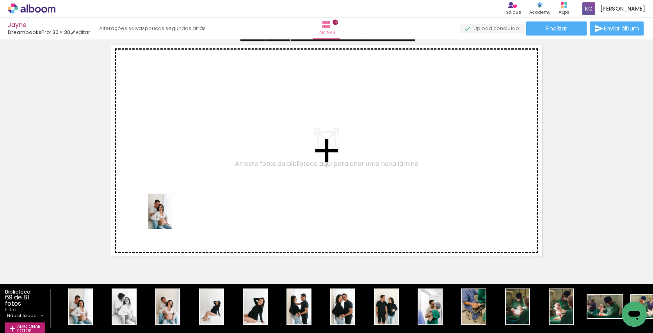
drag, startPoint x: 85, startPoint y: 304, endPoint x: 108, endPoint y: 288, distance: 28.0
click at [172, 217] on quentale-workspace at bounding box center [326, 166] width 653 height 333
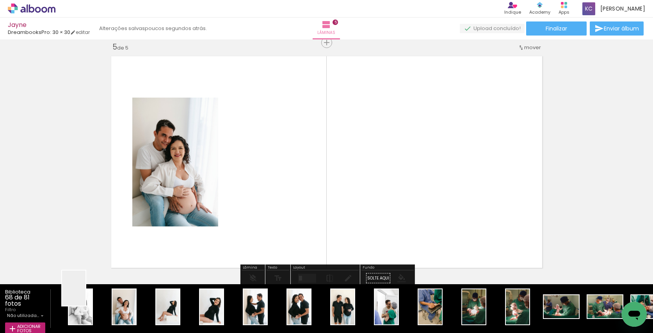
scroll to position [0, 3]
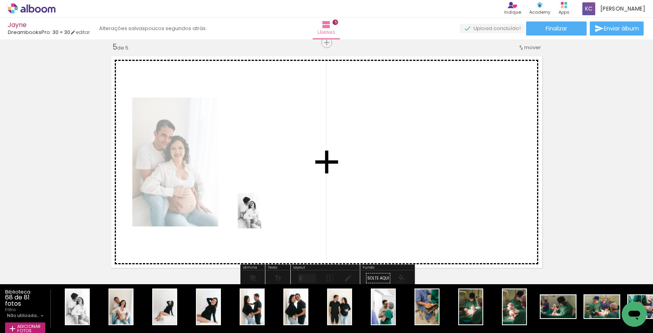
drag, startPoint x: 82, startPoint y: 296, endPoint x: 265, endPoint y: 215, distance: 199.5
click at [265, 215] on quentale-workspace at bounding box center [326, 166] width 653 height 333
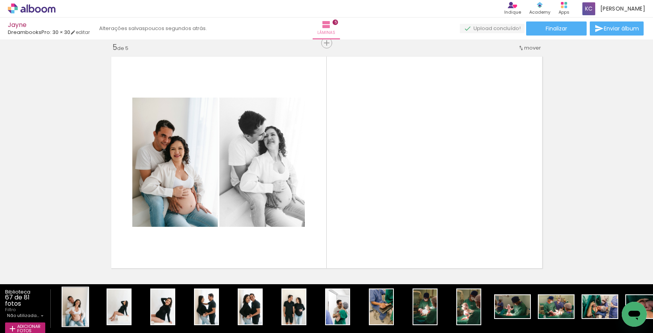
scroll to position [0, 0]
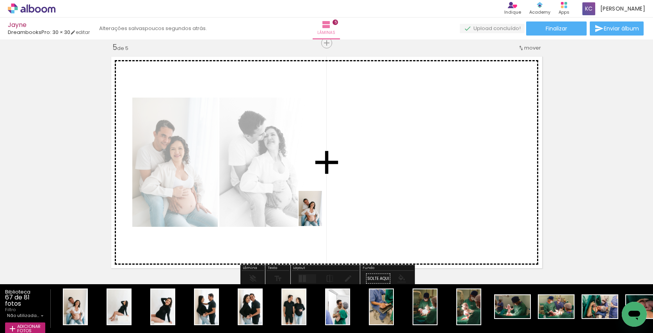
drag, startPoint x: 80, startPoint y: 298, endPoint x: 321, endPoint y: 214, distance: 255.7
click at [321, 214] on quentale-workspace at bounding box center [326, 166] width 653 height 333
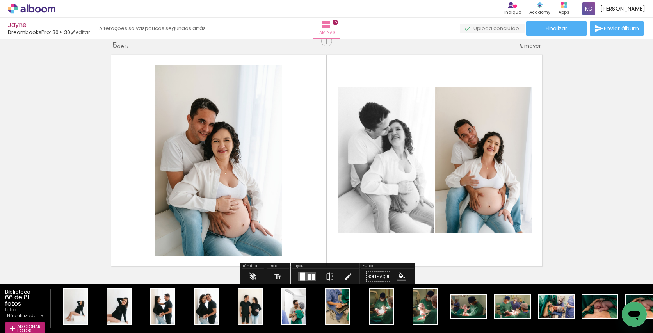
scroll to position [964, 0]
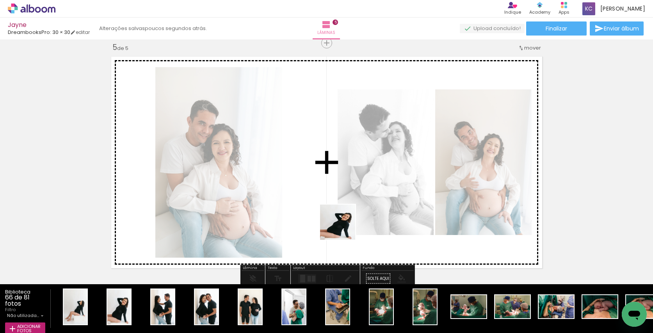
drag, startPoint x: 121, startPoint y: 297, endPoint x: 343, endPoint y: 228, distance: 232.5
click at [343, 228] on quentale-workspace at bounding box center [326, 166] width 653 height 333
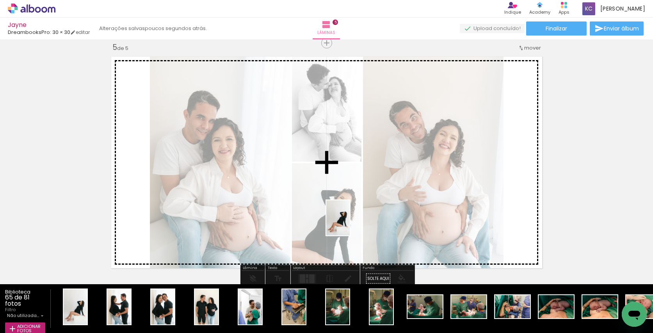
drag, startPoint x: 77, startPoint y: 298, endPoint x: 350, endPoint y: 224, distance: 282.2
click at [350, 224] on quentale-workspace at bounding box center [326, 166] width 653 height 333
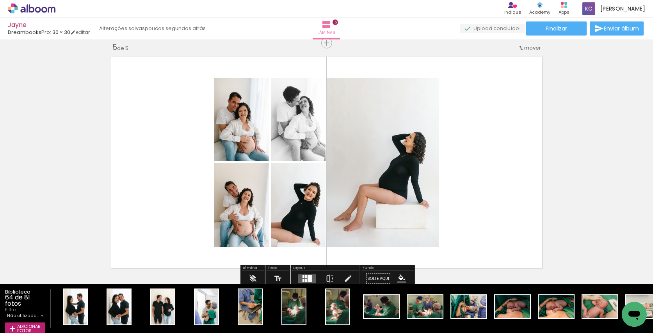
click at [308, 277] on div at bounding box center [309, 278] width 4 height 7
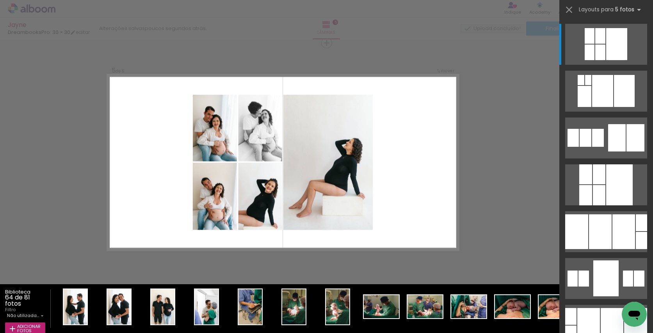
scroll to position [965, 0]
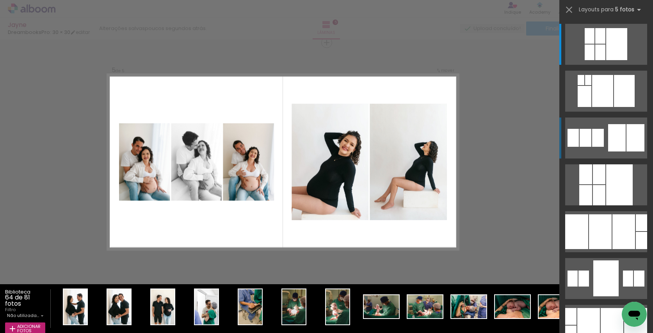
click at [597, 134] on div at bounding box center [598, 138] width 12 height 18
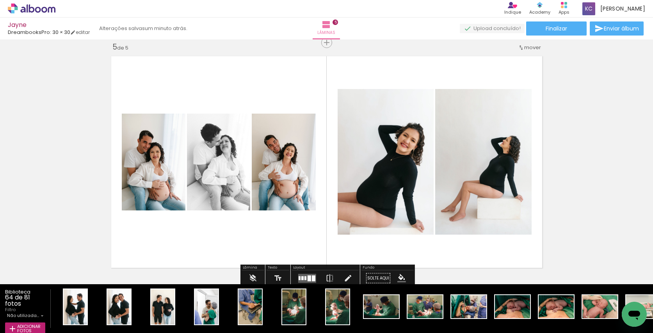
drag, startPoint x: 304, startPoint y: 277, endPoint x: 612, endPoint y: 223, distance: 313.3
click at [304, 277] on div at bounding box center [305, 278] width 2 height 4
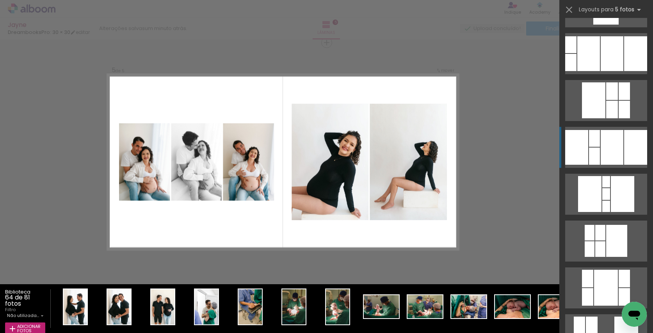
scroll to position [274, 0]
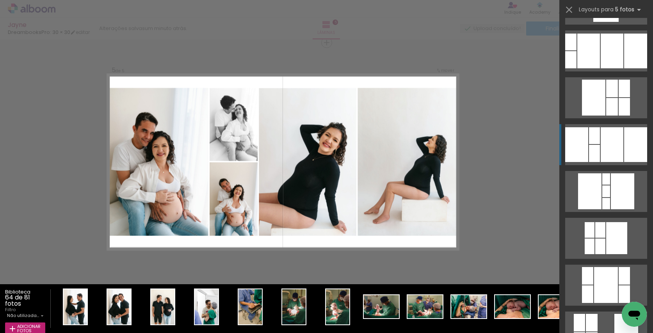
click at [601, 139] on div at bounding box center [611, 144] width 23 height 35
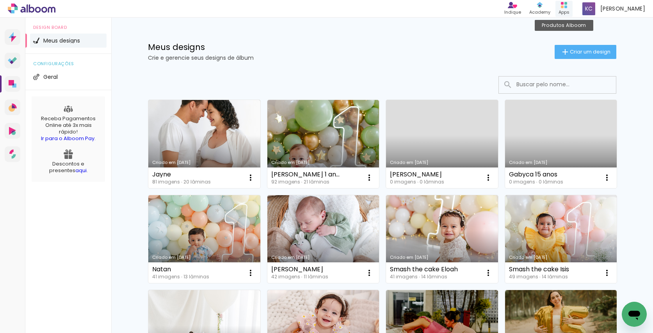
click at [566, 6] on icon at bounding box center [564, 5] width 6 height 6
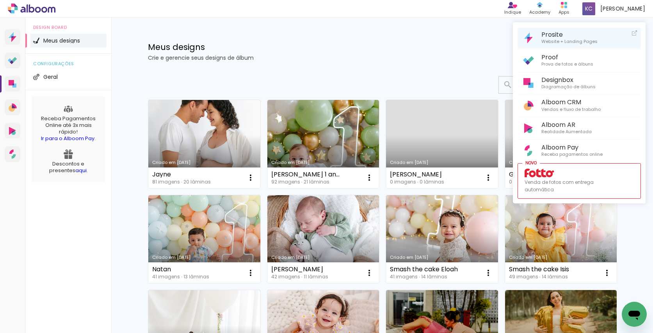
click at [556, 33] on span "Prosite" at bounding box center [569, 34] width 56 height 7
